Goal: Information Seeking & Learning: Find specific fact

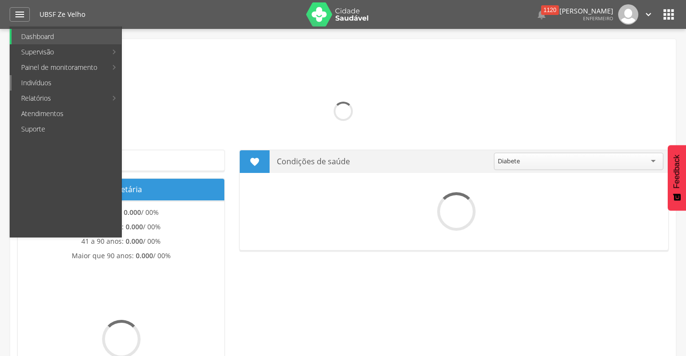
click at [40, 81] on link "Indivíduos" at bounding box center [67, 82] width 110 height 15
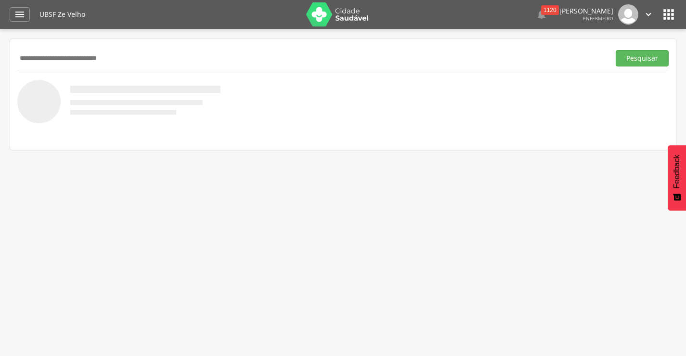
type input "**********"
click at [616, 50] on button "Pesquisar" at bounding box center [642, 58] width 53 height 16
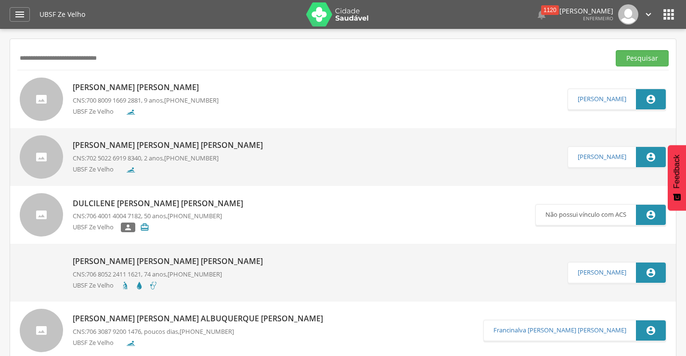
click at [186, 90] on p "[PERSON_NAME] [PERSON_NAME]" at bounding box center [146, 87] width 146 height 11
type input "**********"
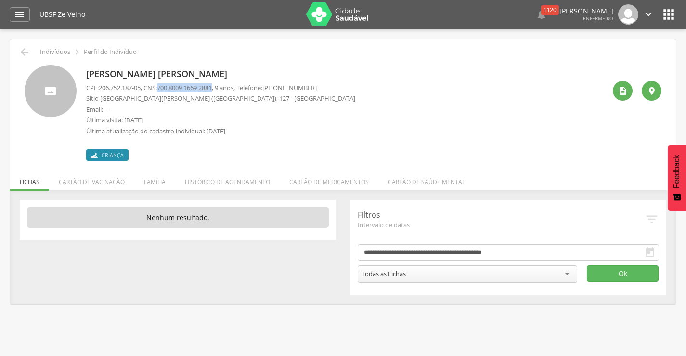
drag, startPoint x: 164, startPoint y: 87, endPoint x: 221, endPoint y: 87, distance: 56.8
click at [212, 87] on span "700 8009 1669 2881" at bounding box center [184, 87] width 55 height 9
click at [284, 131] on p "Última atualização do cadastro individual: [DATE]" at bounding box center [220, 131] width 269 height 9
drag, startPoint x: 144, startPoint y: 86, endPoint x: 102, endPoint y: 86, distance: 42.8
click at [102, 86] on span "206.752.187-05" at bounding box center [120, 87] width 42 height 9
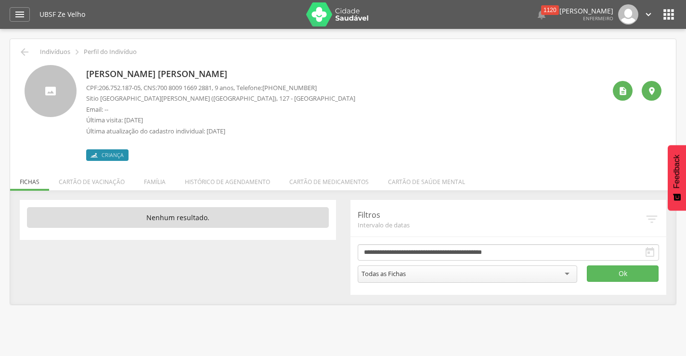
click at [273, 117] on p "Última visita: [DATE]" at bounding box center [220, 120] width 269 height 9
click at [25, 52] on icon "" at bounding box center [25, 52] width 12 height 12
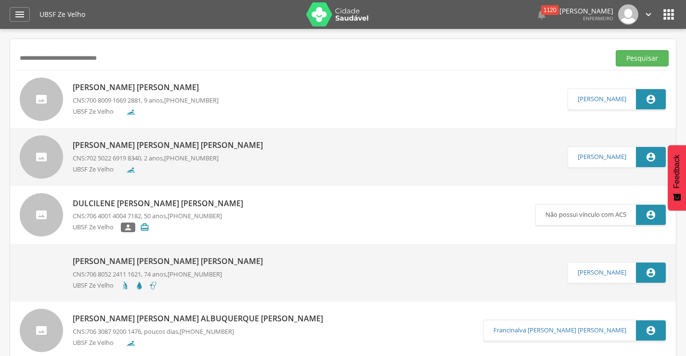
drag, startPoint x: 136, startPoint y: 56, endPoint x: 13, endPoint y: 59, distance: 123.3
type input "**********"
click at [616, 50] on button "Pesquisar" at bounding box center [642, 58] width 53 height 16
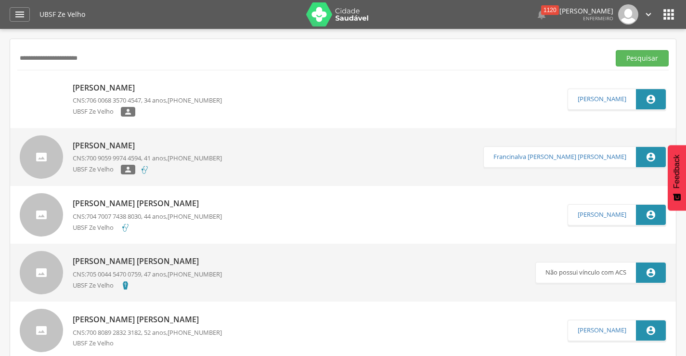
click at [161, 88] on p "[PERSON_NAME]" at bounding box center [147, 87] width 149 height 11
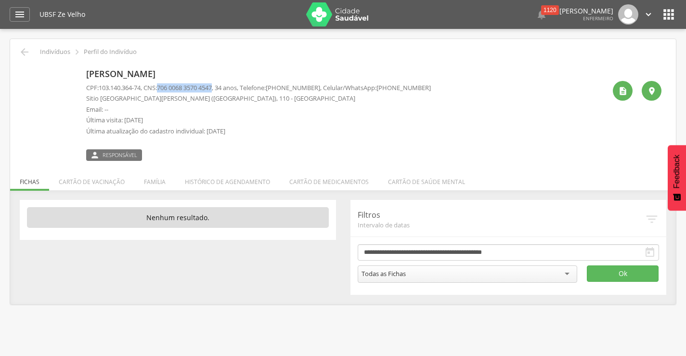
drag, startPoint x: 164, startPoint y: 87, endPoint x: 221, endPoint y: 87, distance: 57.8
click at [212, 87] on span "706 0068 3570 4547" at bounding box center [184, 87] width 55 height 9
